Goal: Transaction & Acquisition: Download file/media

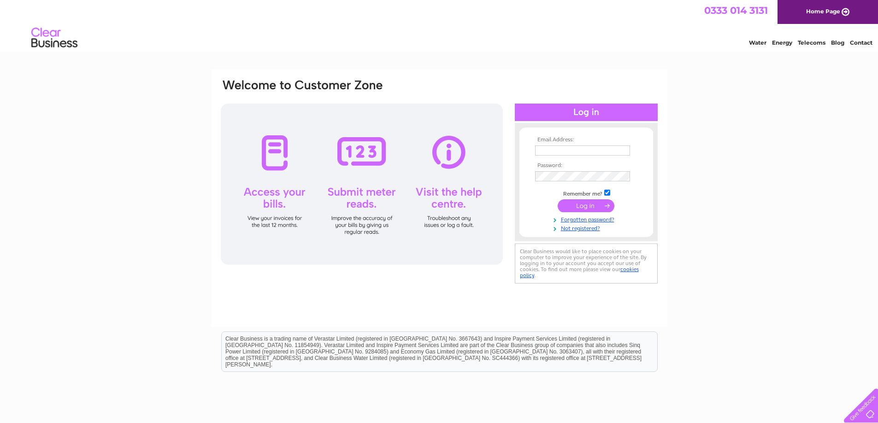
type input "kelly@galaxytransport.co.uk"
click at [585, 205] on input "submit" at bounding box center [586, 206] width 57 height 13
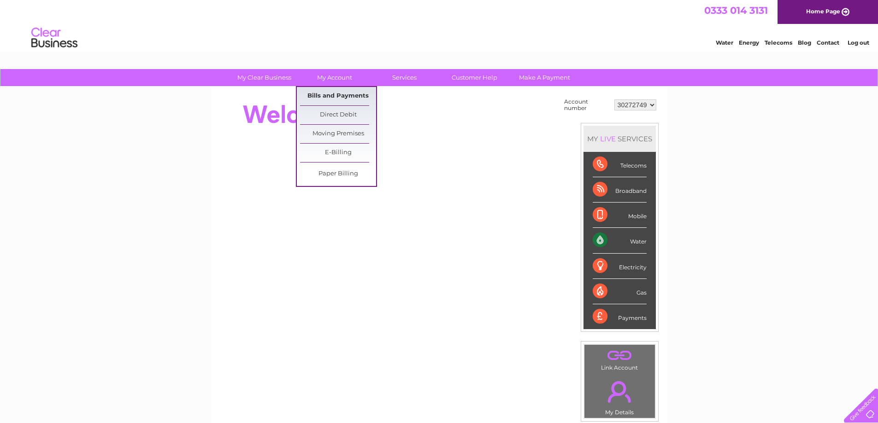
click at [348, 98] on link "Bills and Payments" at bounding box center [338, 96] width 76 height 18
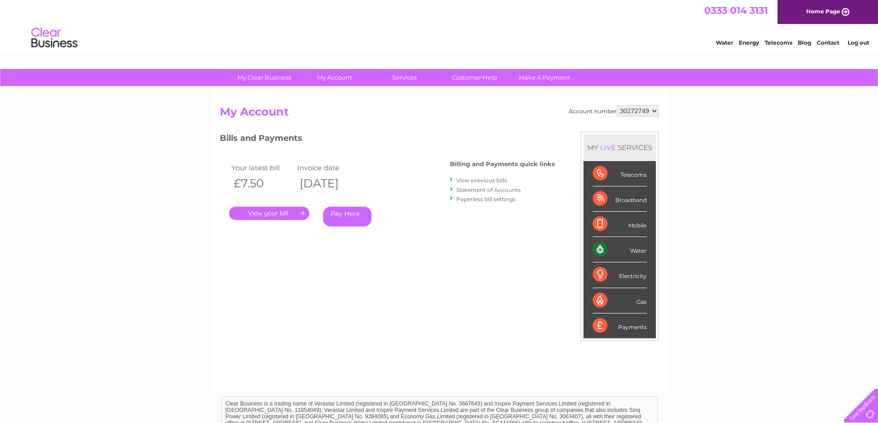
click at [282, 212] on link "." at bounding box center [269, 213] width 80 height 13
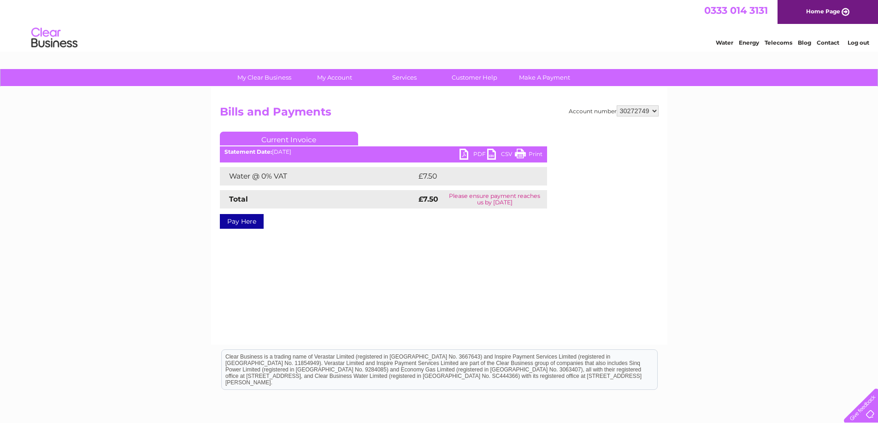
click at [462, 151] on link "PDF" at bounding box center [473, 155] width 28 height 13
